Goal: Navigation & Orientation: Find specific page/section

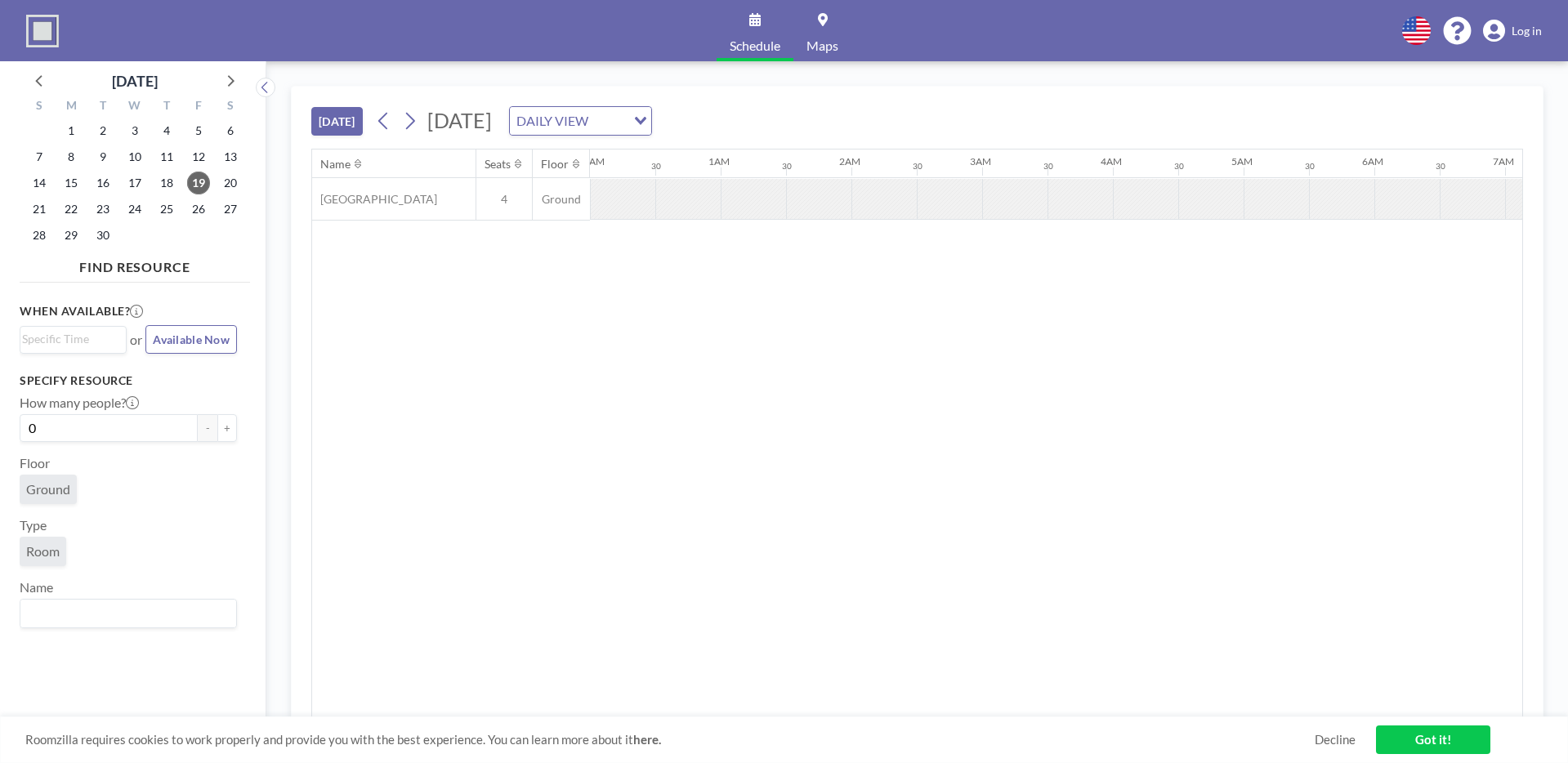
scroll to position [0, 1112]
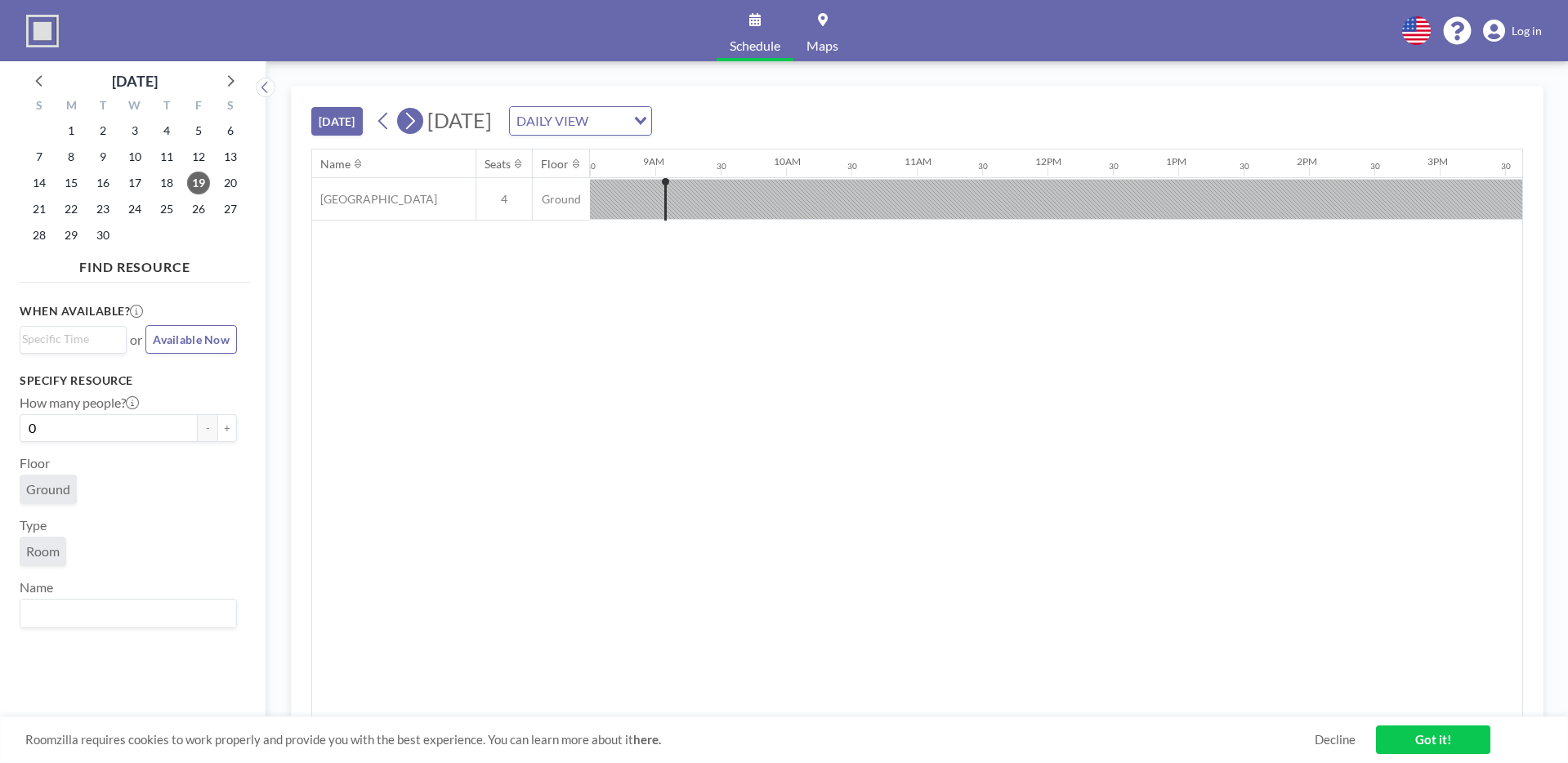
click at [409, 116] on icon at bounding box center [410, 121] width 15 height 25
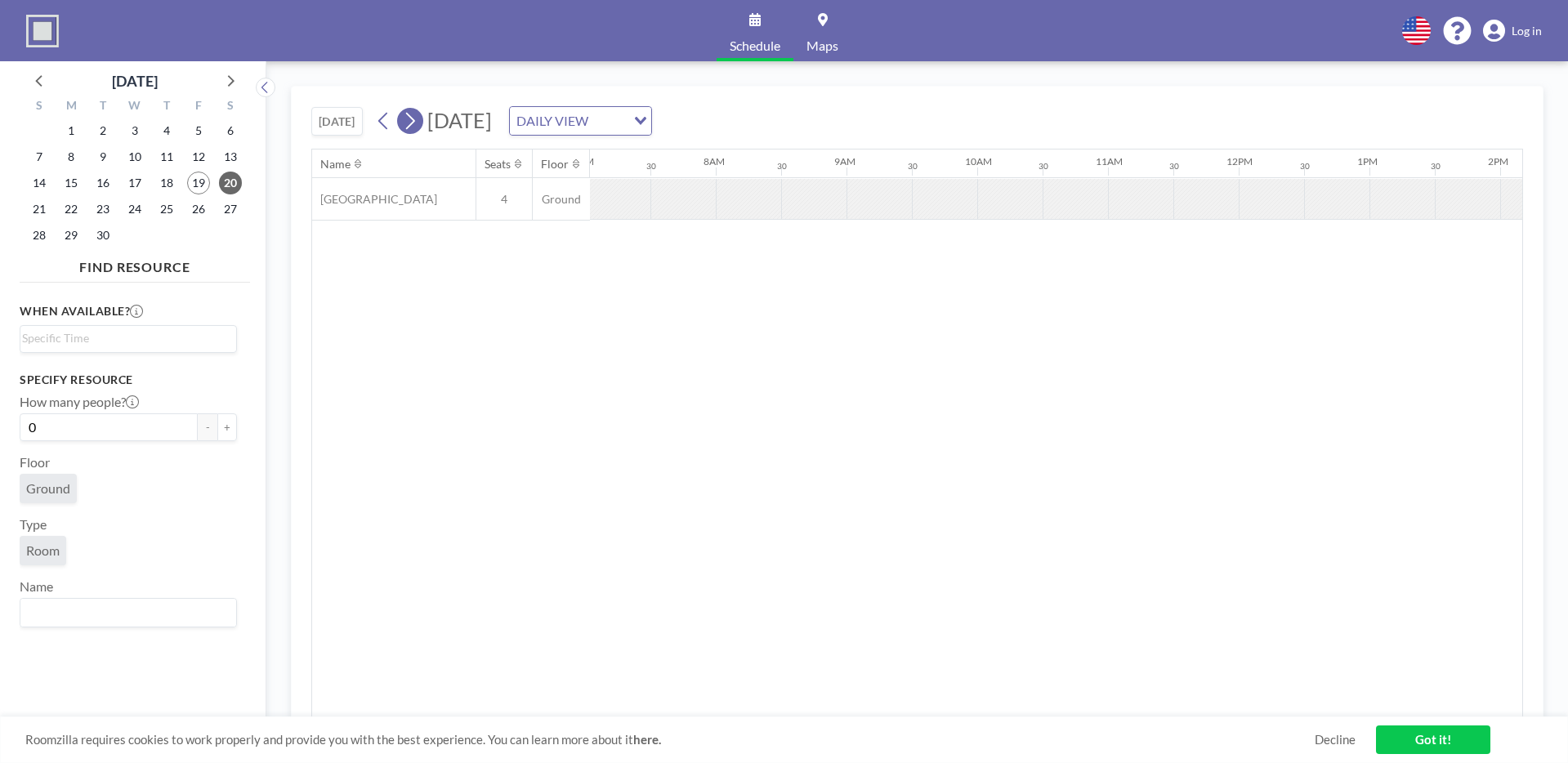
scroll to position [0, 981]
click at [409, 116] on icon at bounding box center [410, 121] width 15 height 25
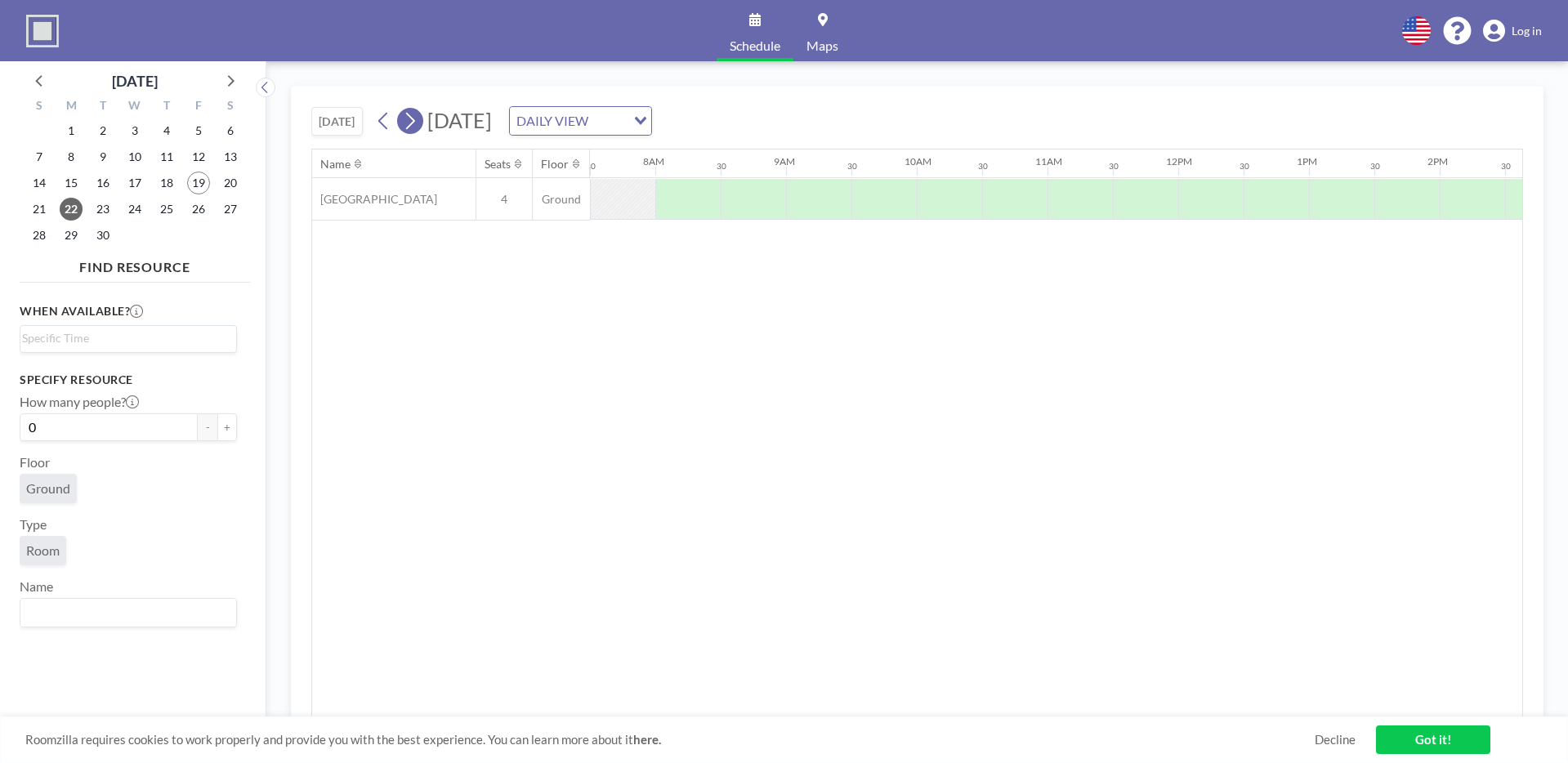
click at [409, 116] on icon at bounding box center [410, 121] width 15 height 25
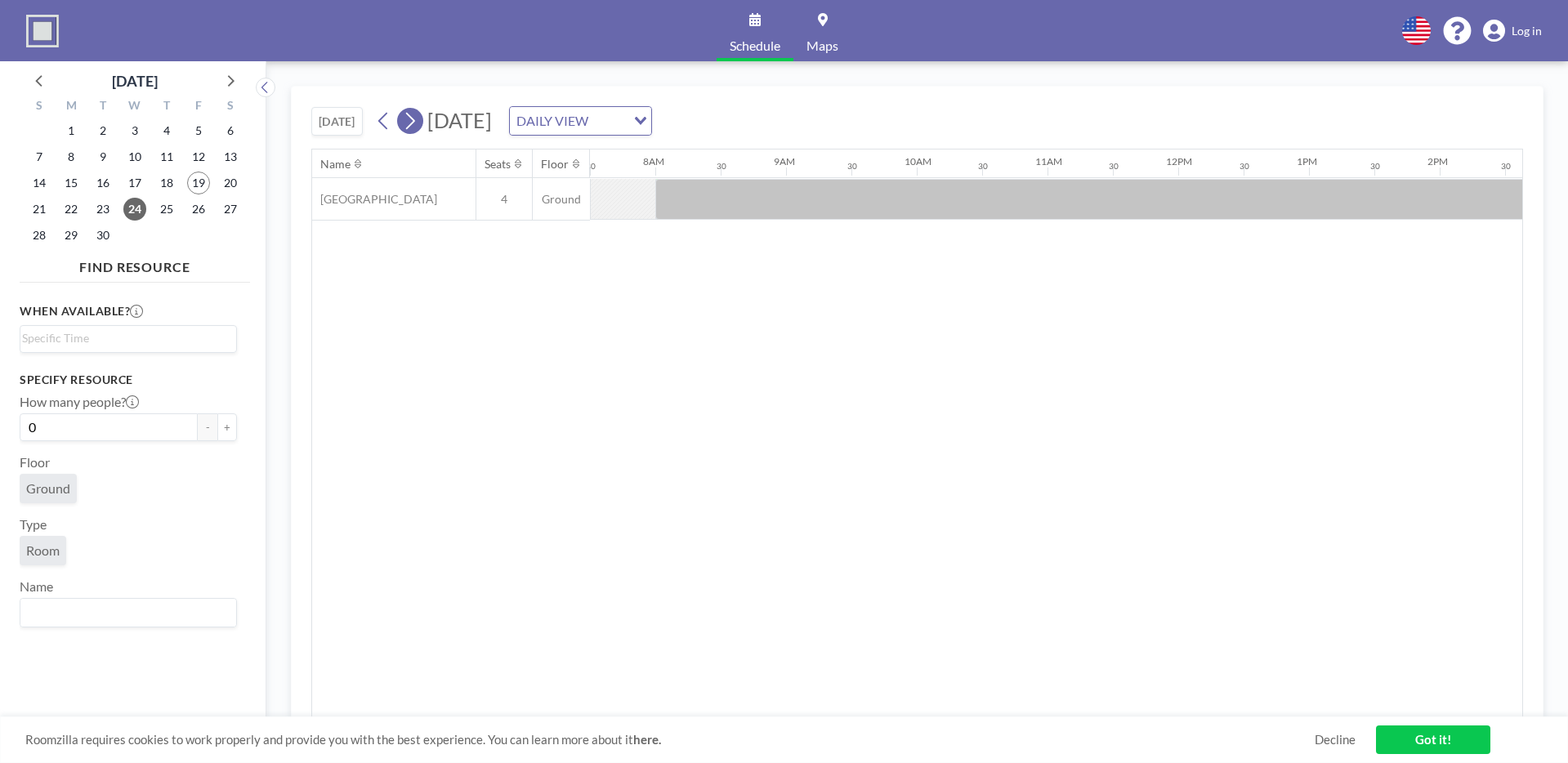
click at [421, 123] on button at bounding box center [410, 121] width 26 height 26
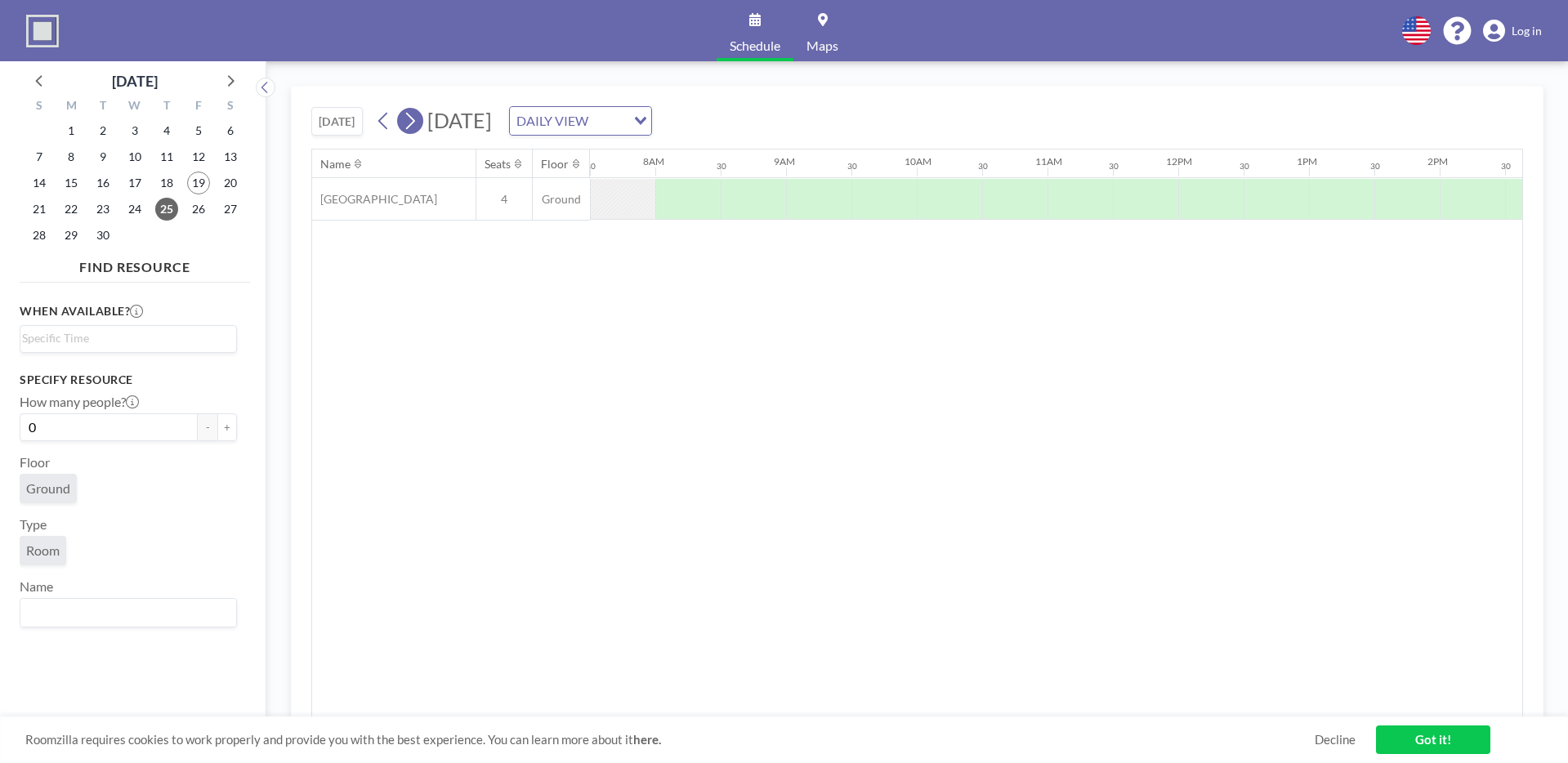
click at [421, 123] on button at bounding box center [410, 121] width 26 height 26
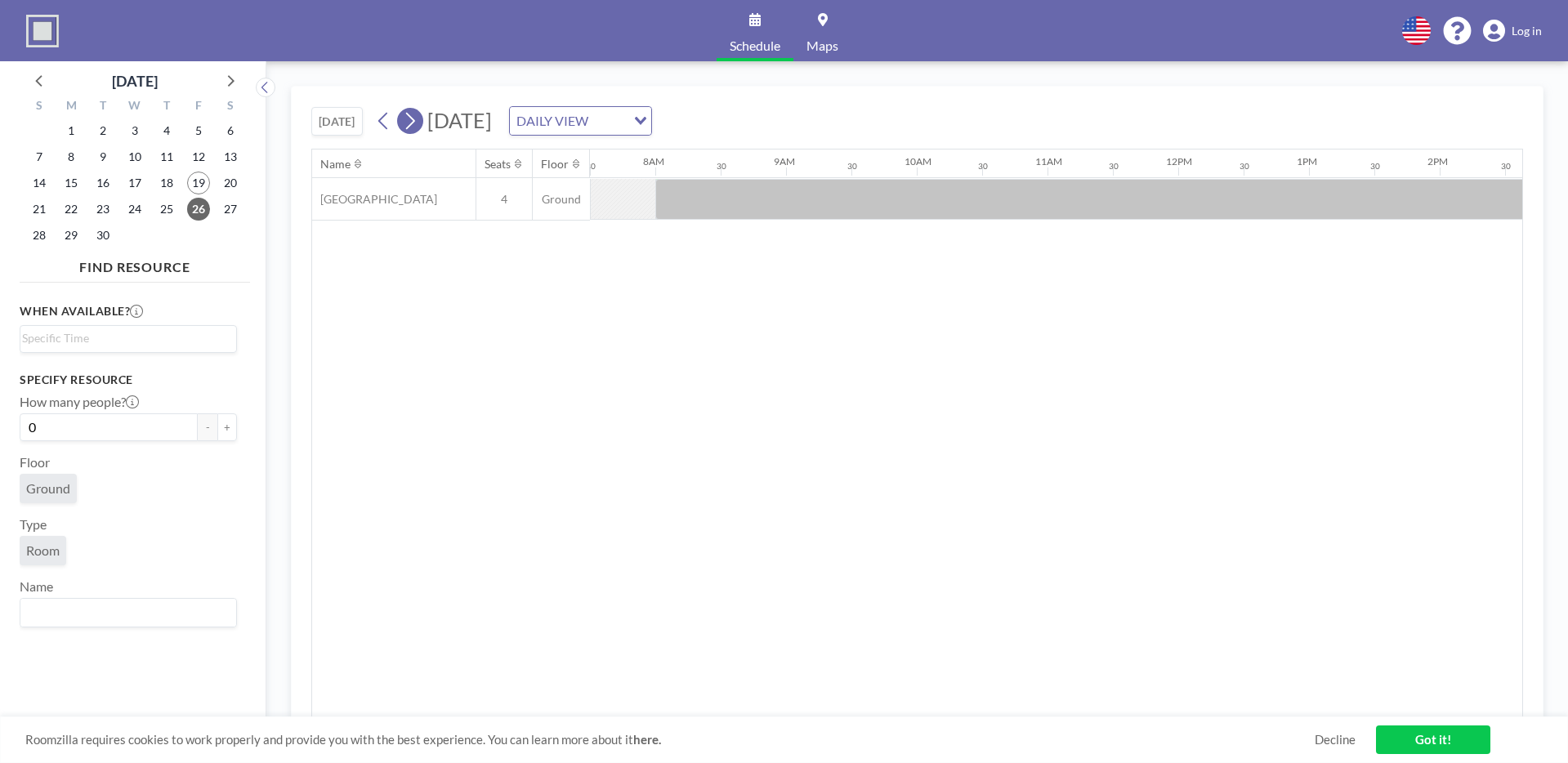
click at [421, 123] on button at bounding box center [410, 121] width 26 height 26
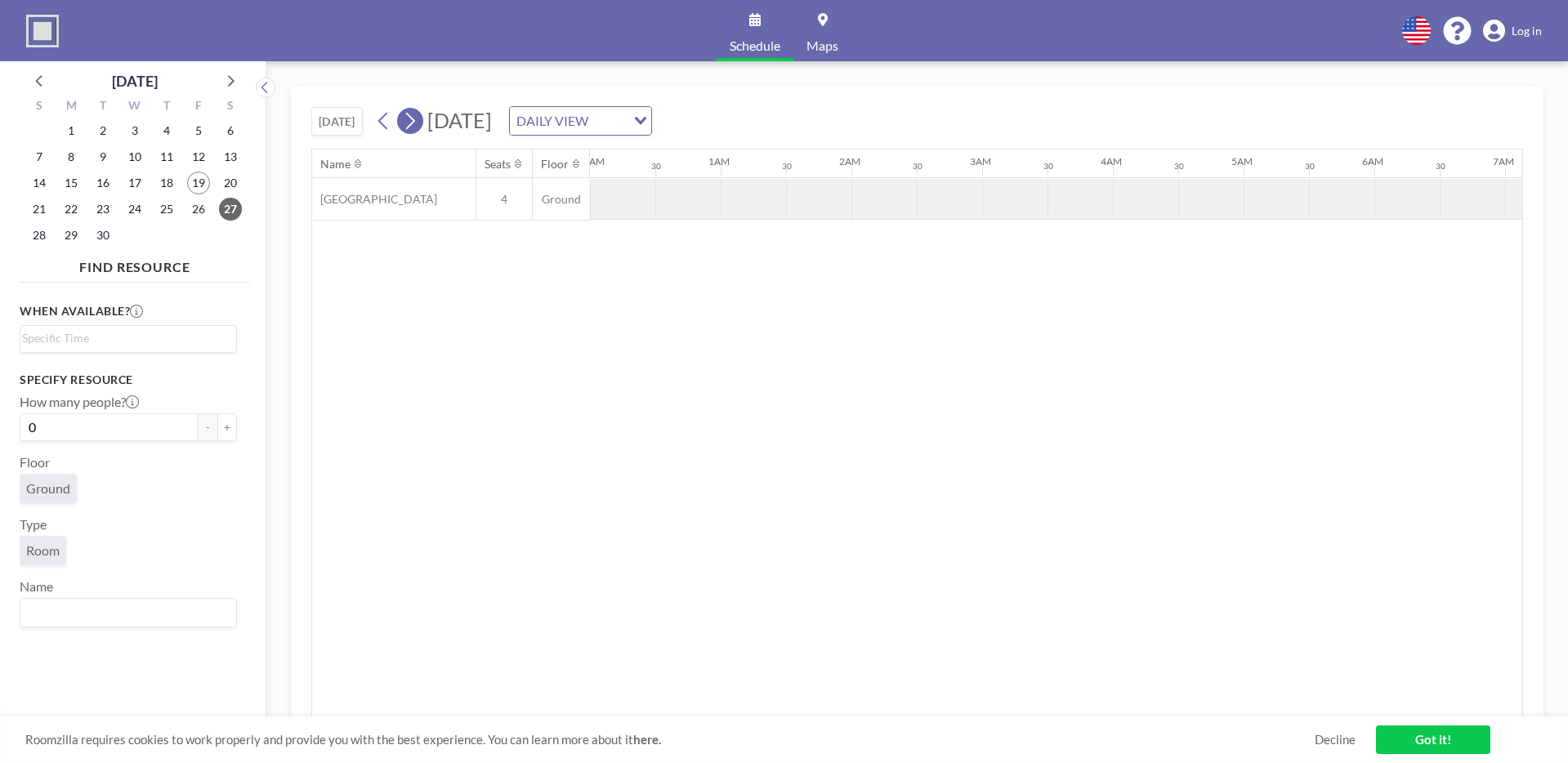
scroll to position [0, 877]
click at [421, 123] on button at bounding box center [410, 121] width 26 height 26
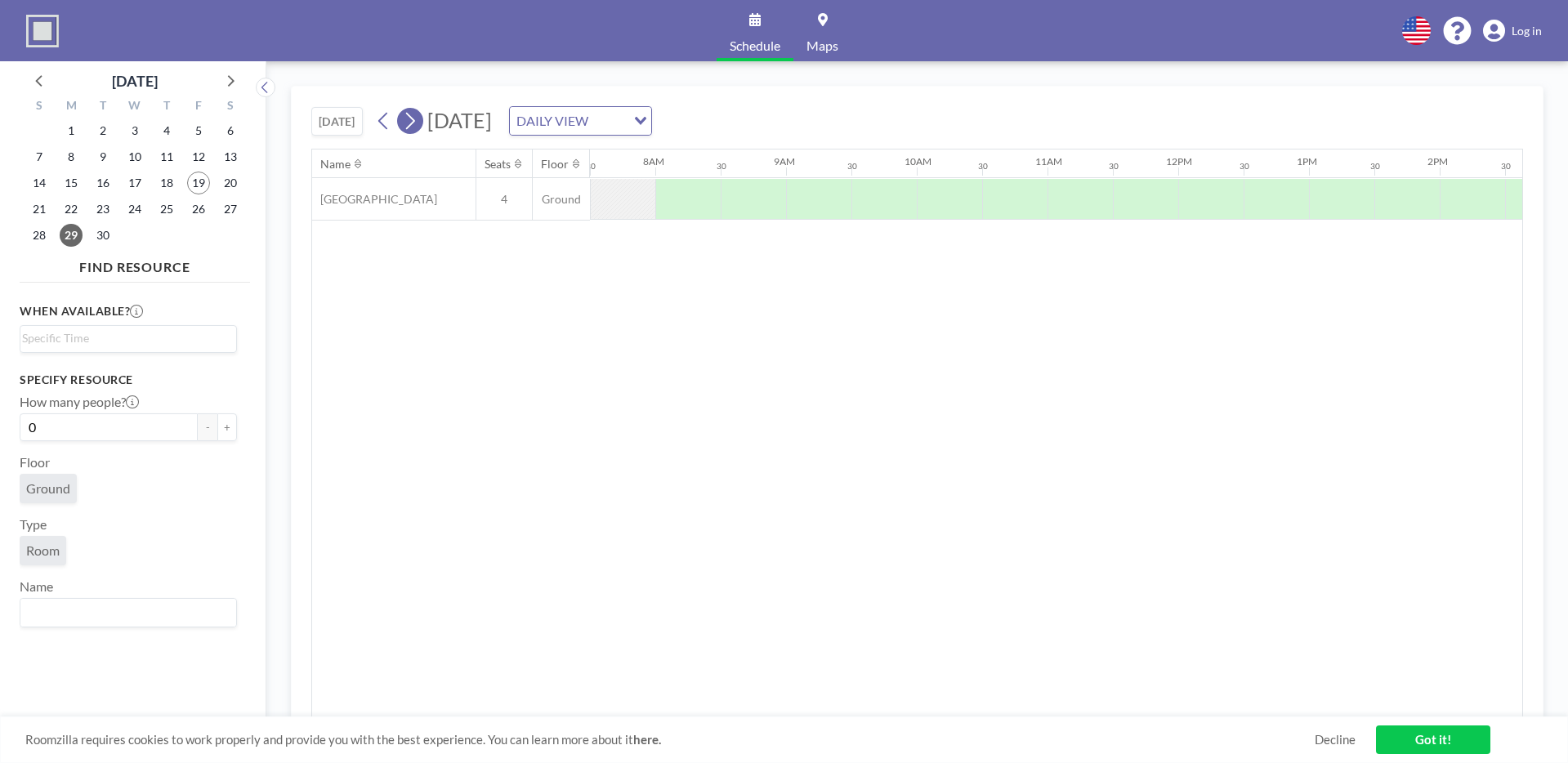
click at [421, 123] on button at bounding box center [410, 121] width 26 height 26
